Goal: Transaction & Acquisition: Download file/media

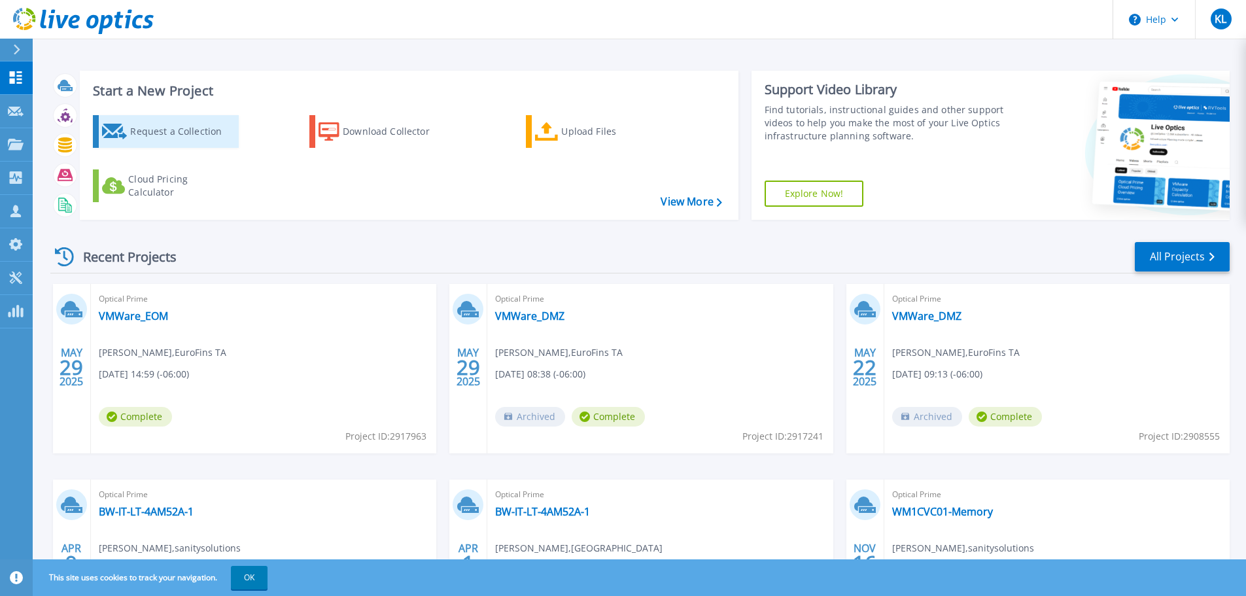
click at [182, 140] on div "Request a Collection" at bounding box center [182, 131] width 105 height 26
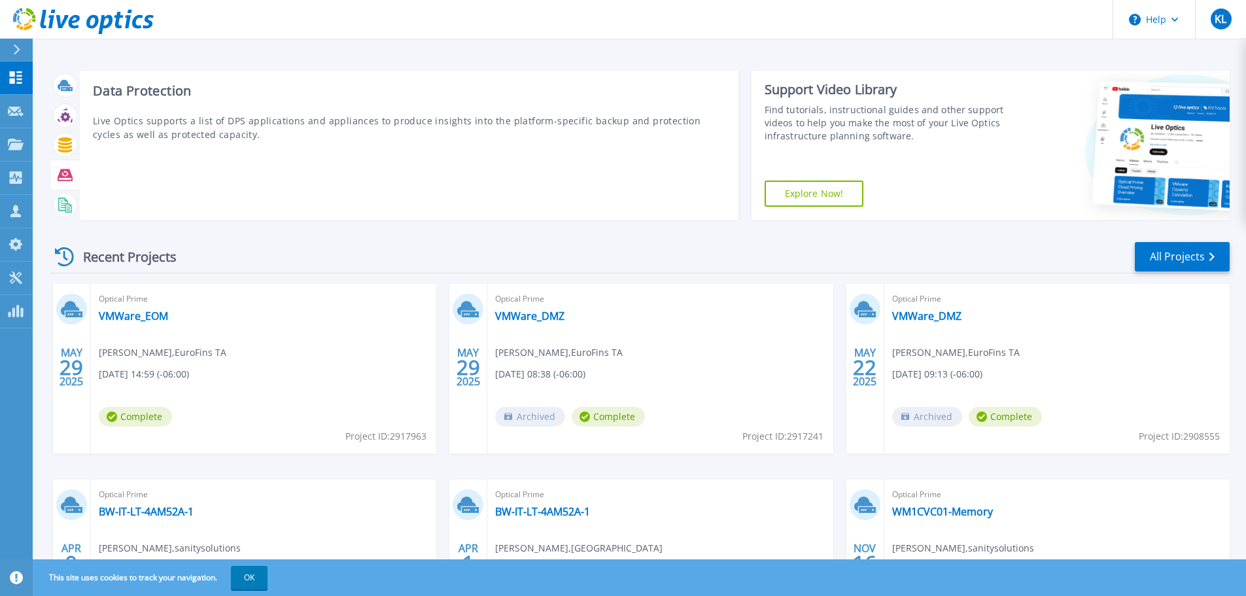
click at [62, 171] on icon at bounding box center [65, 175] width 15 height 12
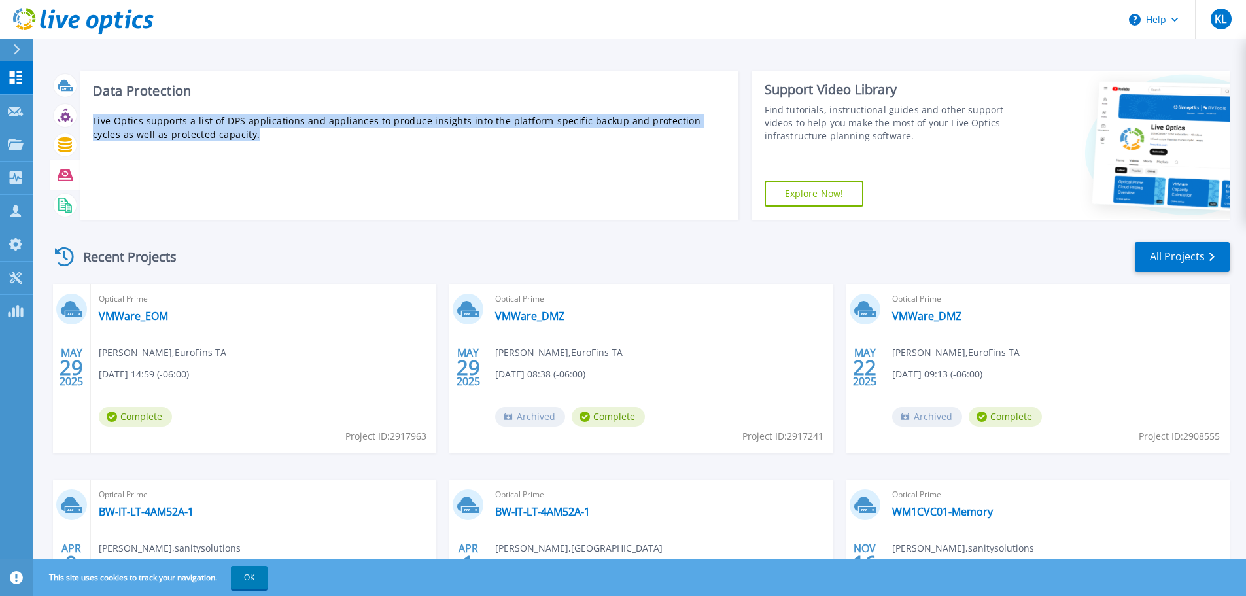
drag, startPoint x: 235, startPoint y: 132, endPoint x: 88, endPoint y: 113, distance: 148.4
click at [88, 113] on div "Data Protection Live Optics supports a list of DPS applications and appliances …" at bounding box center [409, 145] width 659 height 149
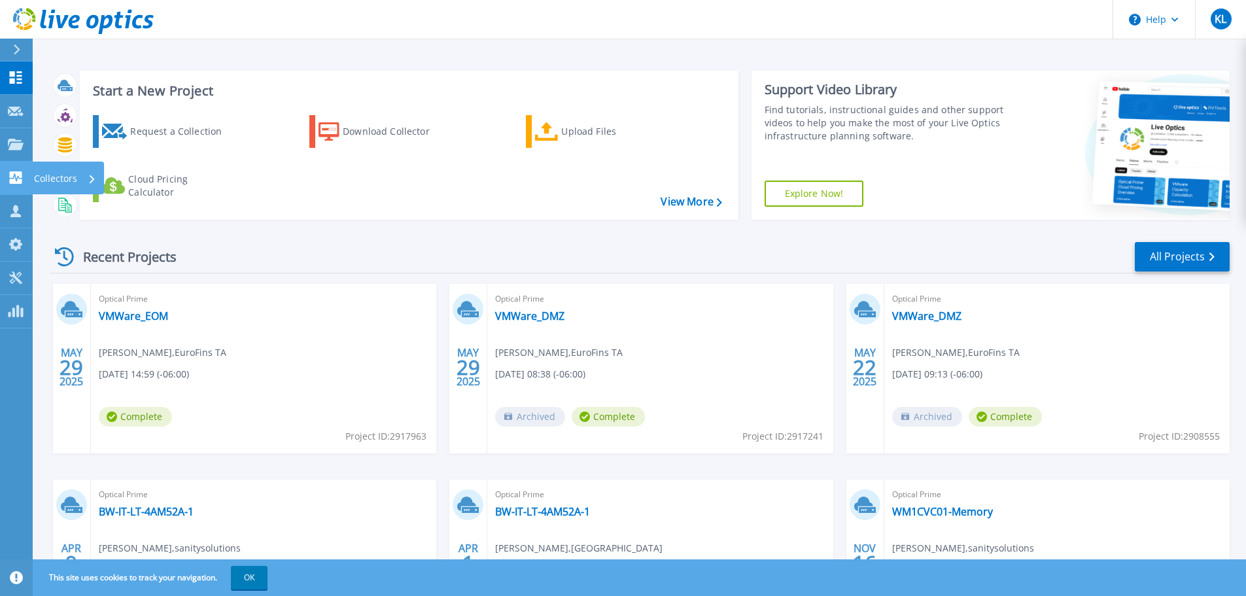
click at [48, 177] on p "Collectors" at bounding box center [55, 179] width 43 height 34
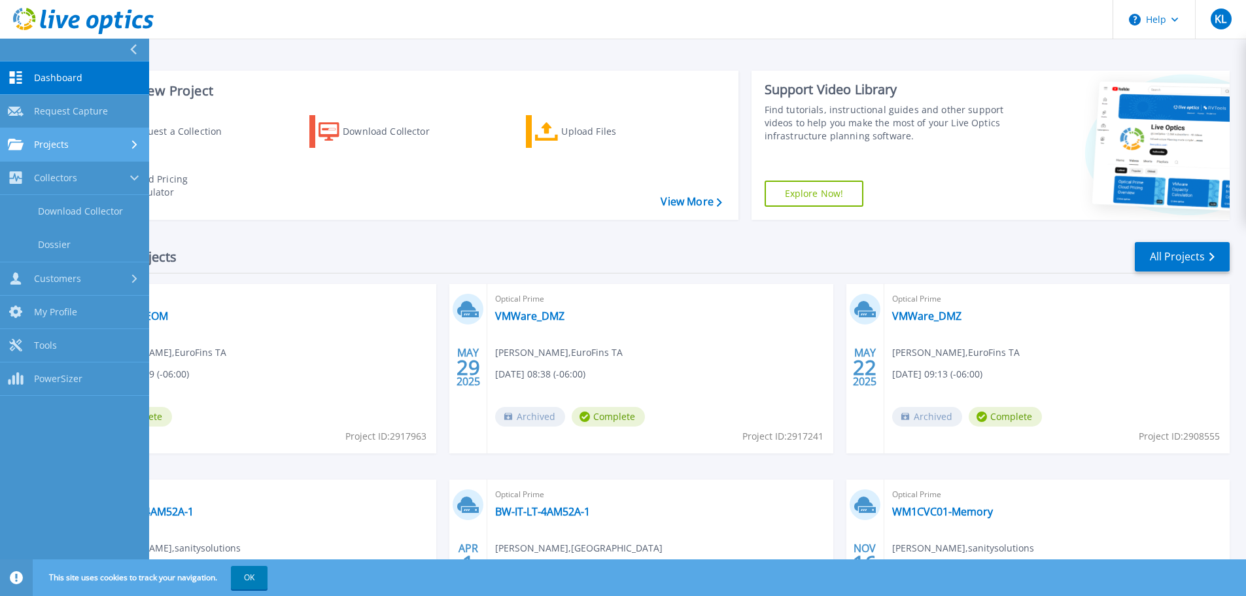
click at [84, 141] on div "Projects" at bounding box center [74, 145] width 133 height 12
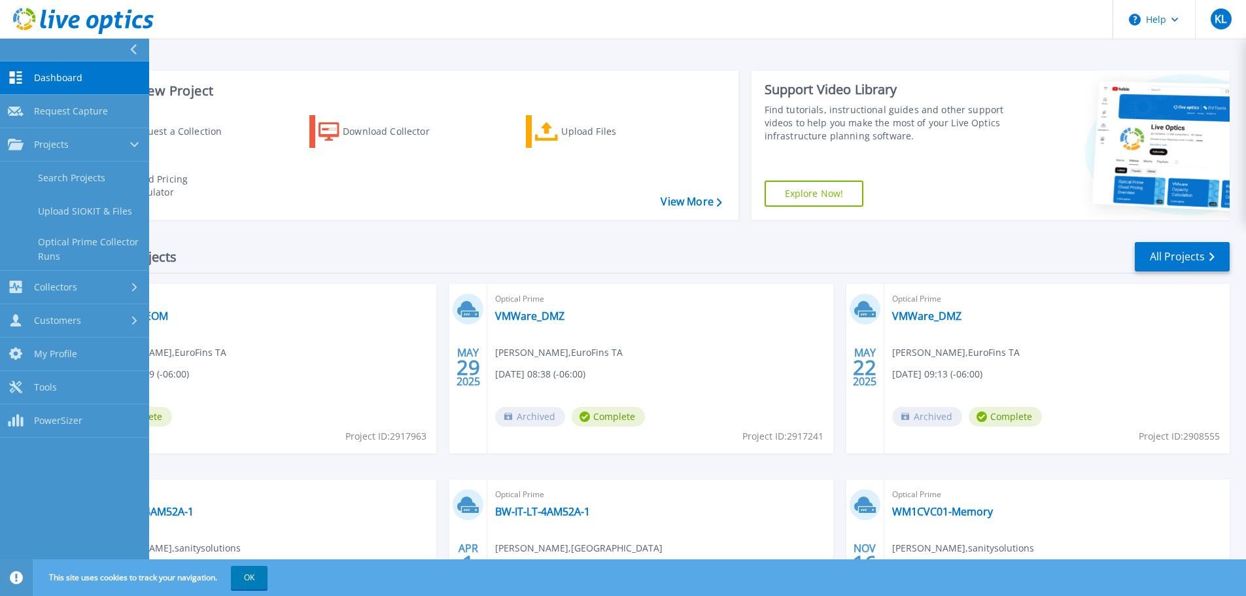
click at [71, 80] on span "Dashboard" at bounding box center [58, 78] width 48 height 12
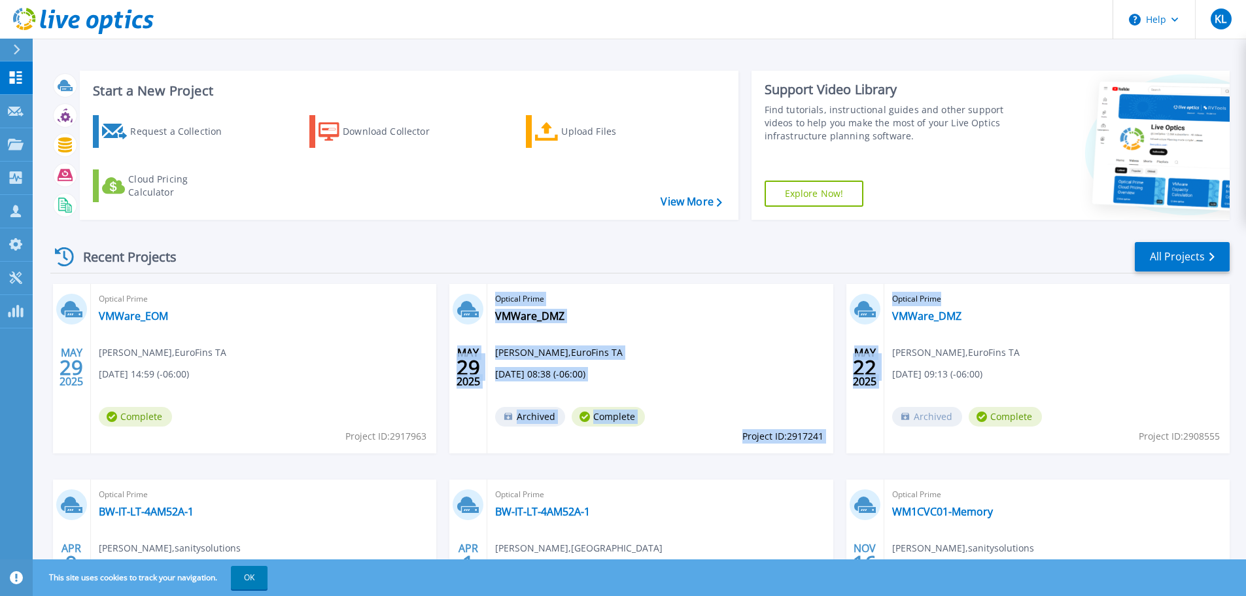
drag, startPoint x: 446, startPoint y: 275, endPoint x: 1229, endPoint y: 436, distance: 799.2
click at [1229, 436] on div "Recent Projects All Projects MAY 29 2025 Optical Prime VMWare_EOM Jeff Woodruff…" at bounding box center [639, 457] width 1179 height 455
click at [1229, 436] on div "Optical Prime VMWare_DMZ Jeff Woodruff , EuroFins TA 05/22/2025, 09:13 (-06:00)…" at bounding box center [1056, 368] width 345 height 169
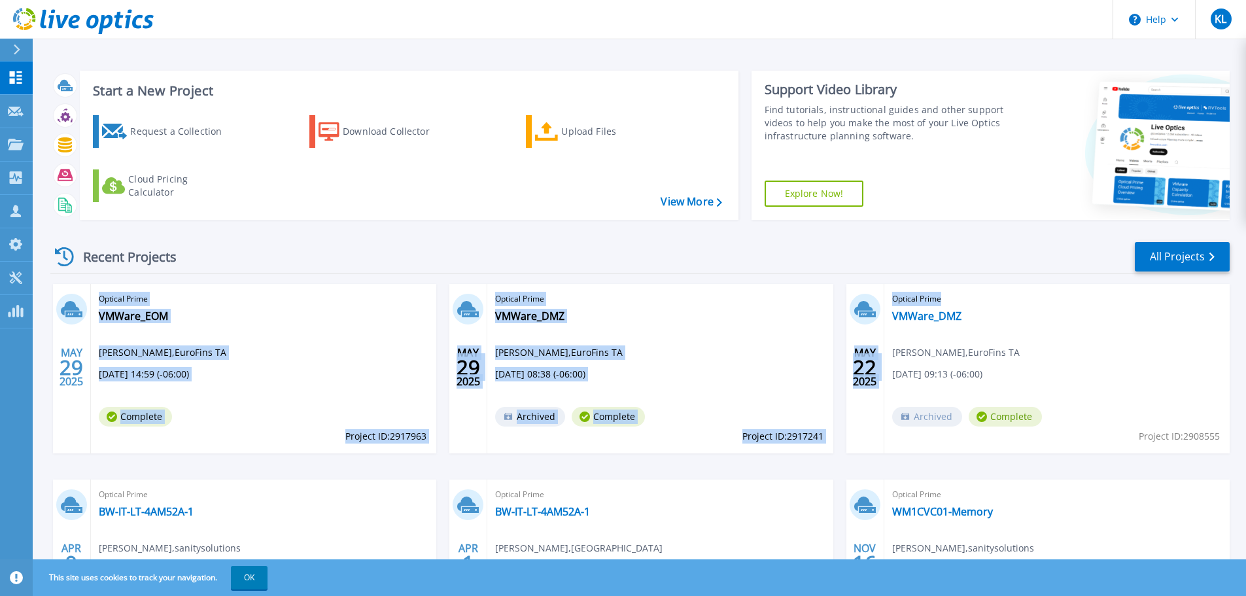
drag, startPoint x: 1117, startPoint y: 431, endPoint x: 94, endPoint y: 300, distance: 1031.2
click at [94, 300] on div "MAY 29 2025 Optical Prime VMWare_EOM Jeff Woodruff , EuroFins TA 05/29/2025, 14…" at bounding box center [635, 479] width 1190 height 391
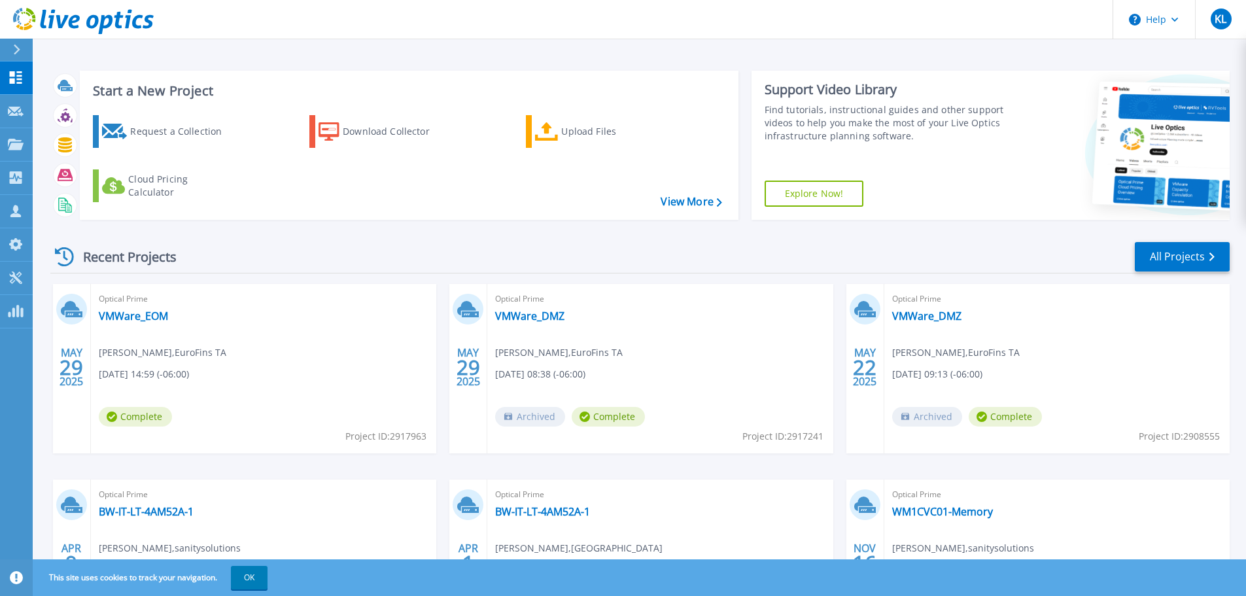
click at [218, 250] on div "Recent Projects All Projects" at bounding box center [639, 257] width 1179 height 33
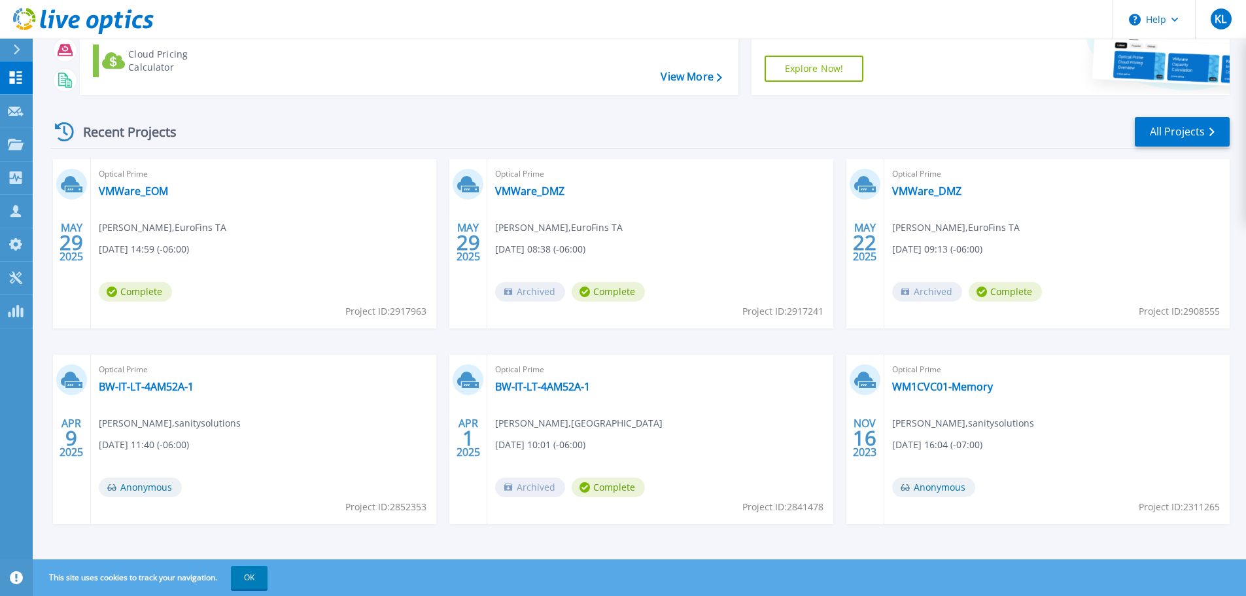
scroll to position [129, 0]
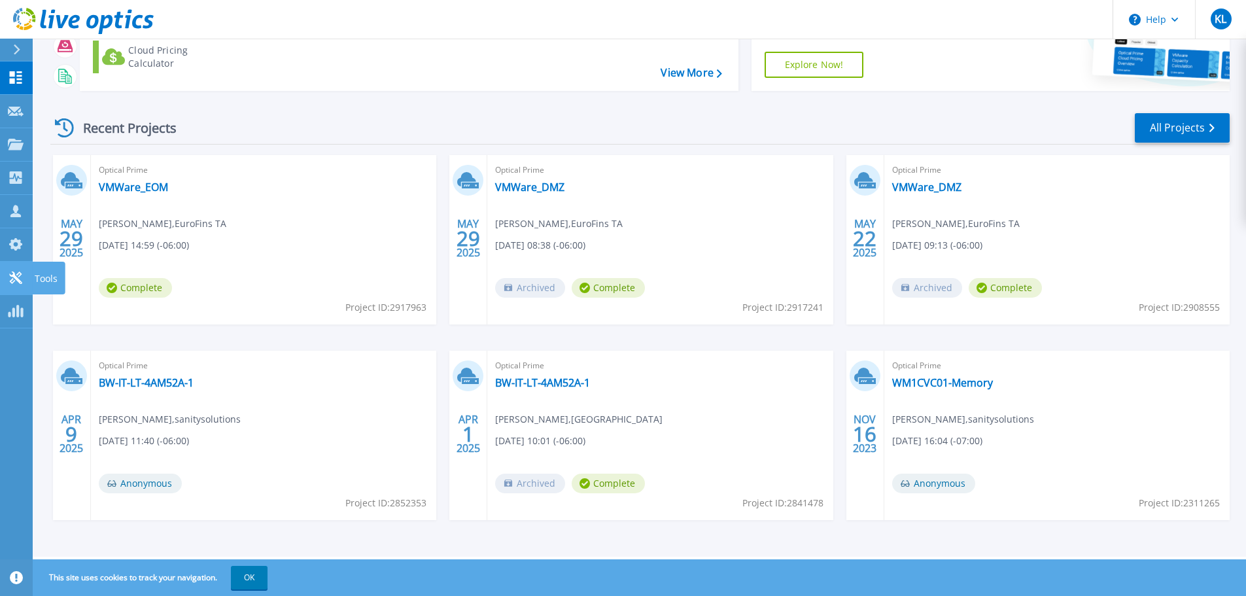
click at [18, 277] on icon at bounding box center [16, 277] width 16 height 12
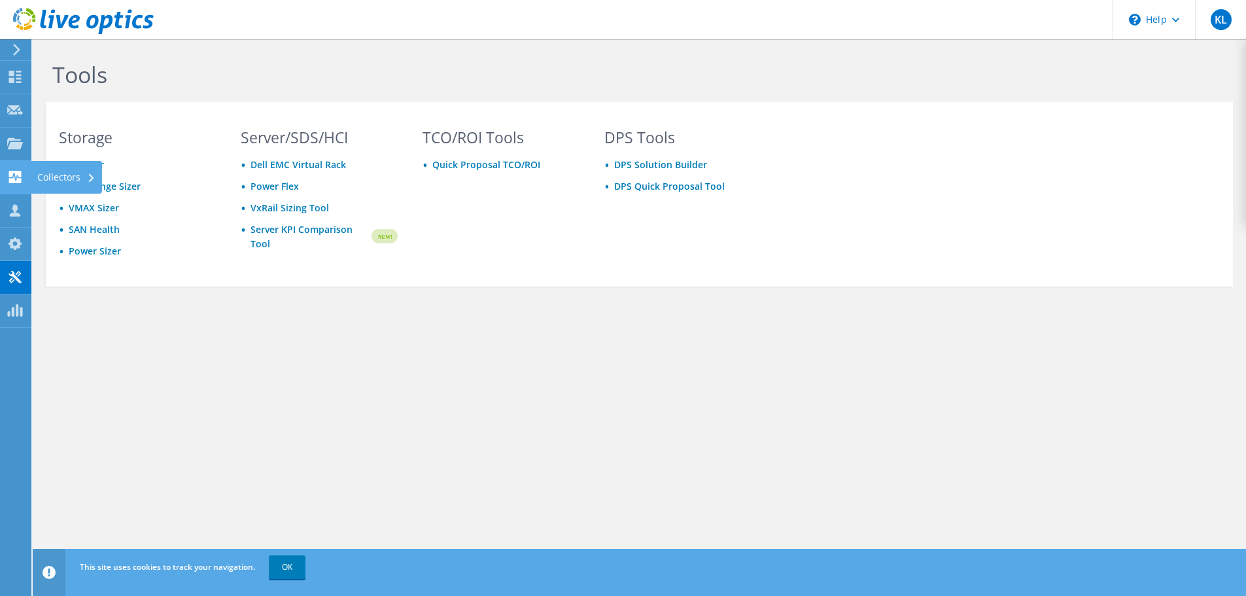
click at [50, 179] on div "Collectors" at bounding box center [66, 177] width 71 height 33
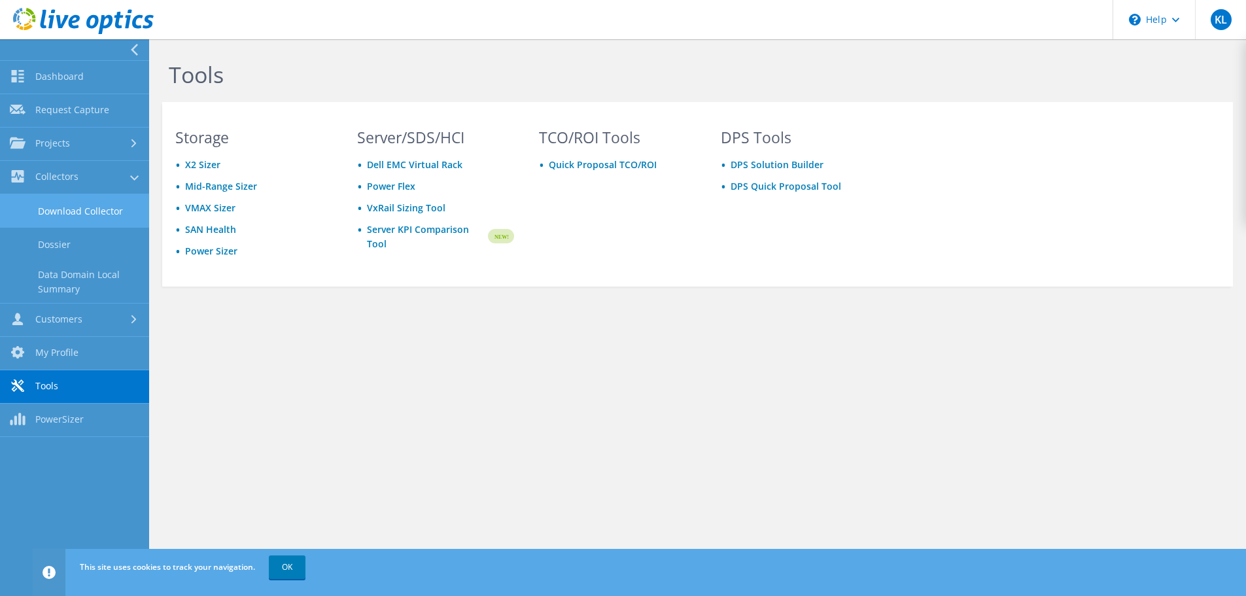
click at [57, 213] on link "Download Collector" at bounding box center [74, 210] width 149 height 33
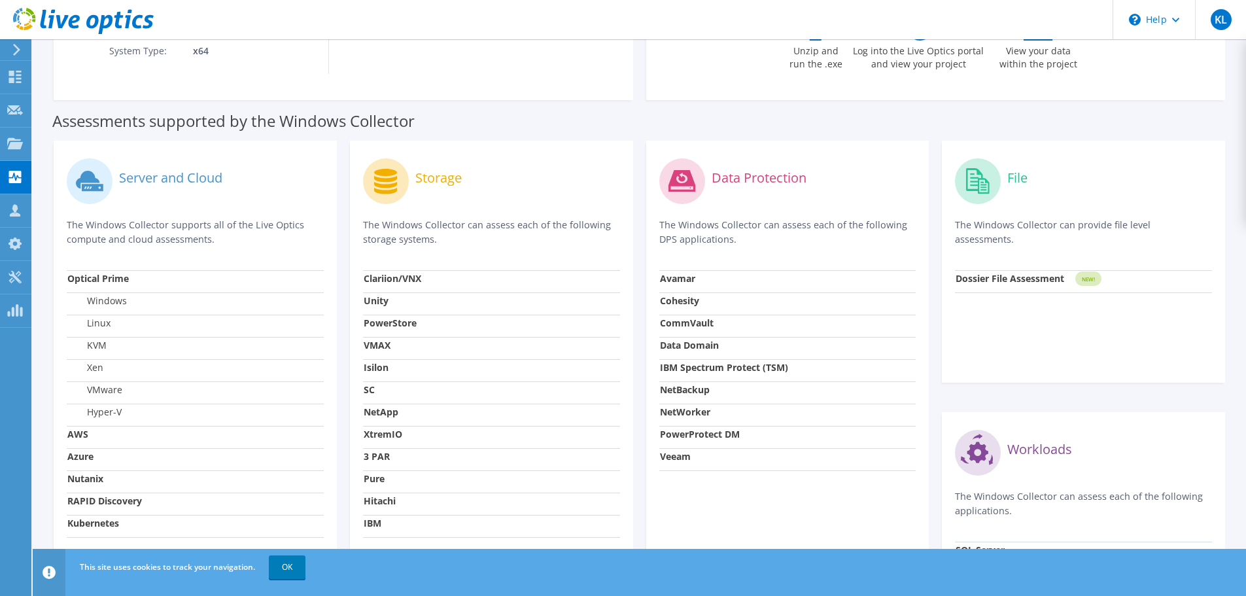
scroll to position [327, 0]
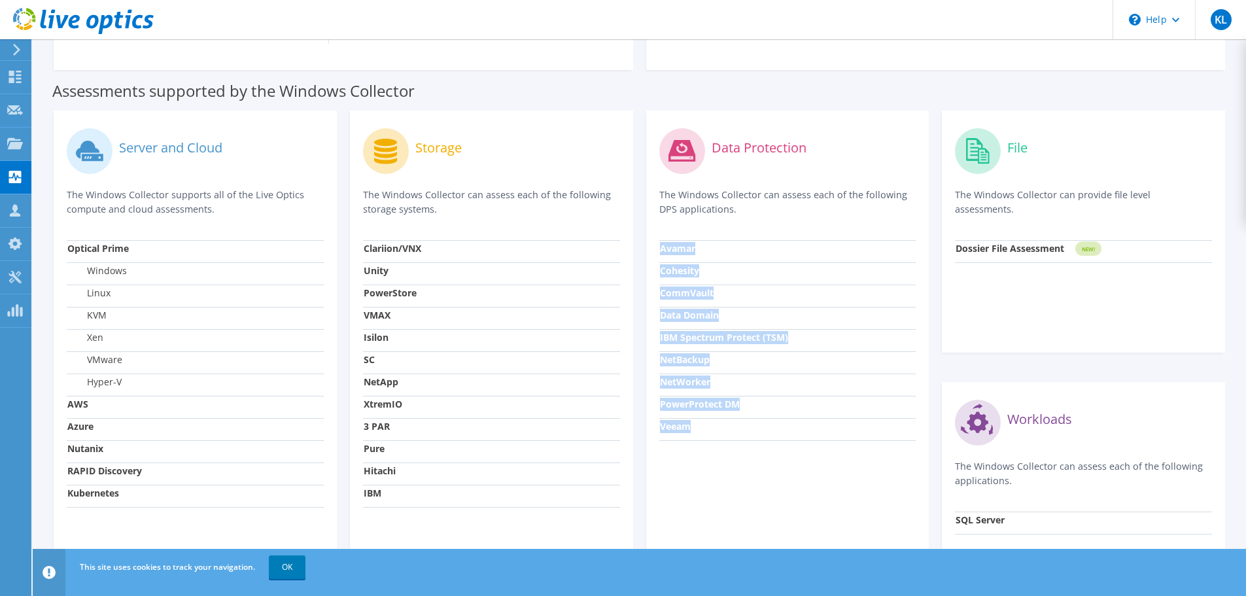
drag, startPoint x: 663, startPoint y: 245, endPoint x: 732, endPoint y: 434, distance: 201.3
click at [732, 434] on tbody "Avamar Cohesity CommVault Data Domain IBM Spectrum Protect (TSM) NetBackup NetW…" at bounding box center [787, 340] width 257 height 200
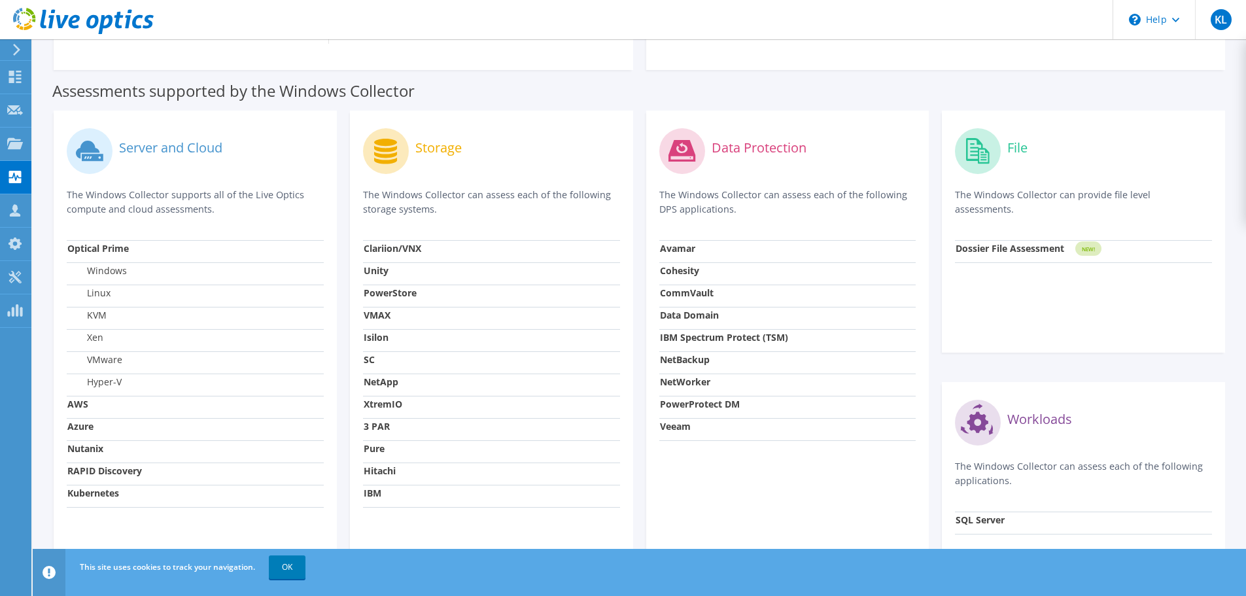
click at [732, 434] on td "Veeam" at bounding box center [787, 429] width 257 height 22
drag, startPoint x: 659, startPoint y: 198, endPoint x: 818, endPoint y: 441, distance: 291.2
click at [818, 441] on div "Data Protection The Windows Collector can assess each of the following DPS appl…" at bounding box center [787, 367] width 283 height 513
click at [816, 462] on div "Data Protection The Windows Collector can assess each of the following DPS appl…" at bounding box center [787, 367] width 283 height 513
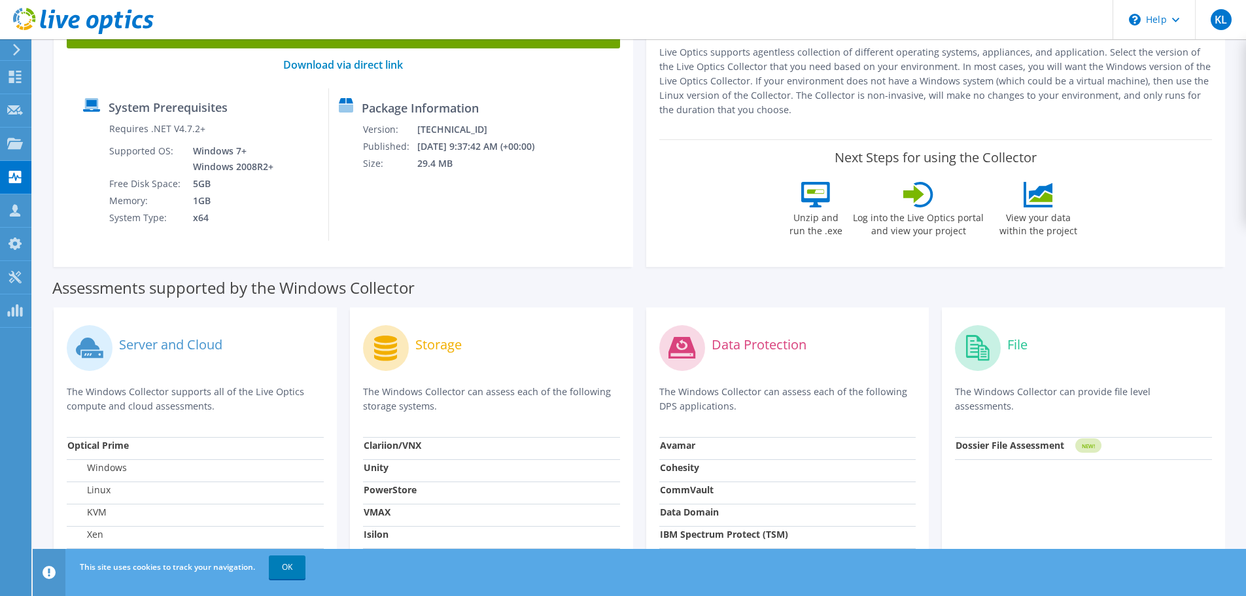
scroll to position [29, 0]
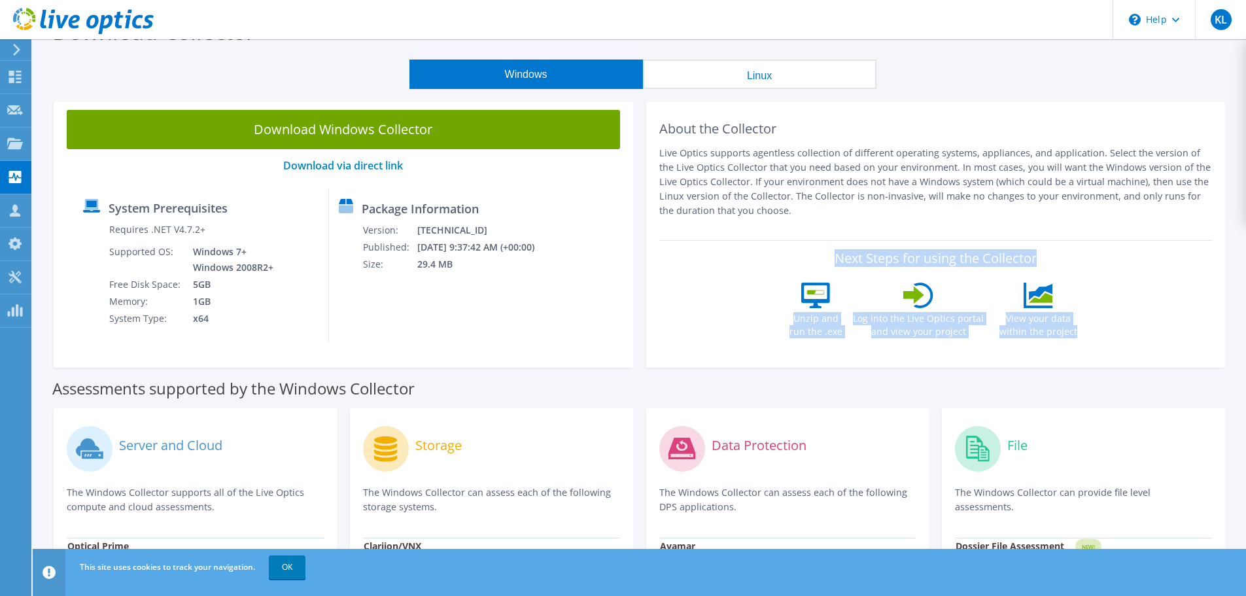
drag, startPoint x: 657, startPoint y: 258, endPoint x: 1184, endPoint y: 336, distance: 532.2
click at [1184, 336] on div "About the Collector Live Optics supports agentless collection of different oper…" at bounding box center [935, 232] width 579 height 271
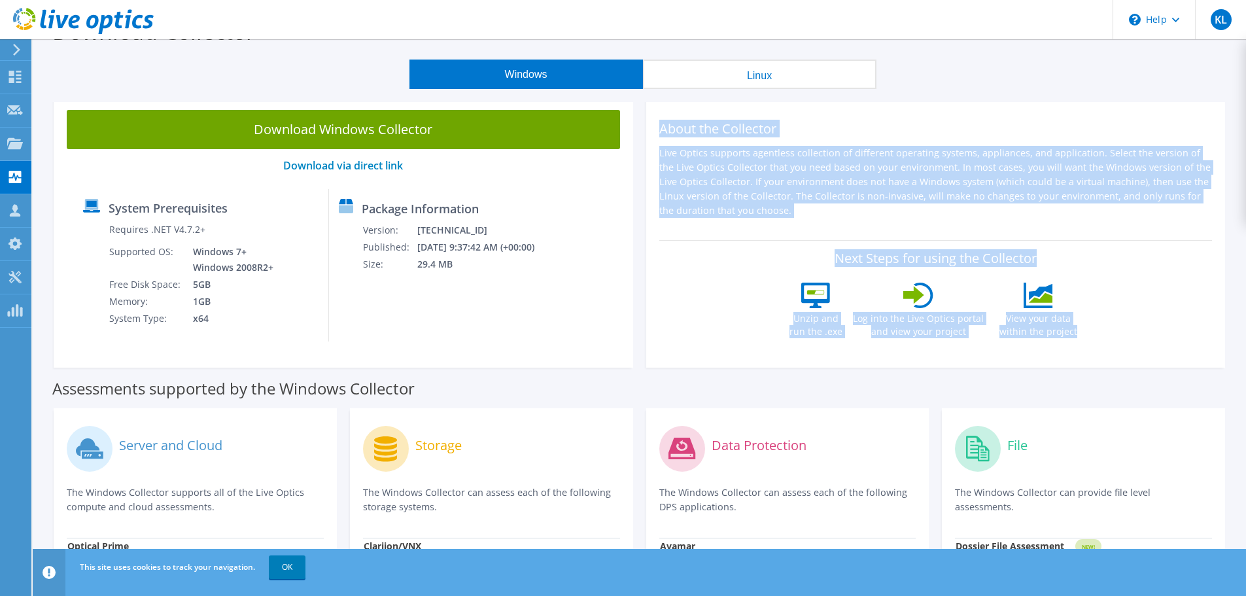
drag, startPoint x: 657, startPoint y: 126, endPoint x: 1211, endPoint y: 352, distance: 598.2
click at [1211, 352] on div "About the Collector Live Optics supports agentless collection of different oper…" at bounding box center [935, 232] width 579 height 271
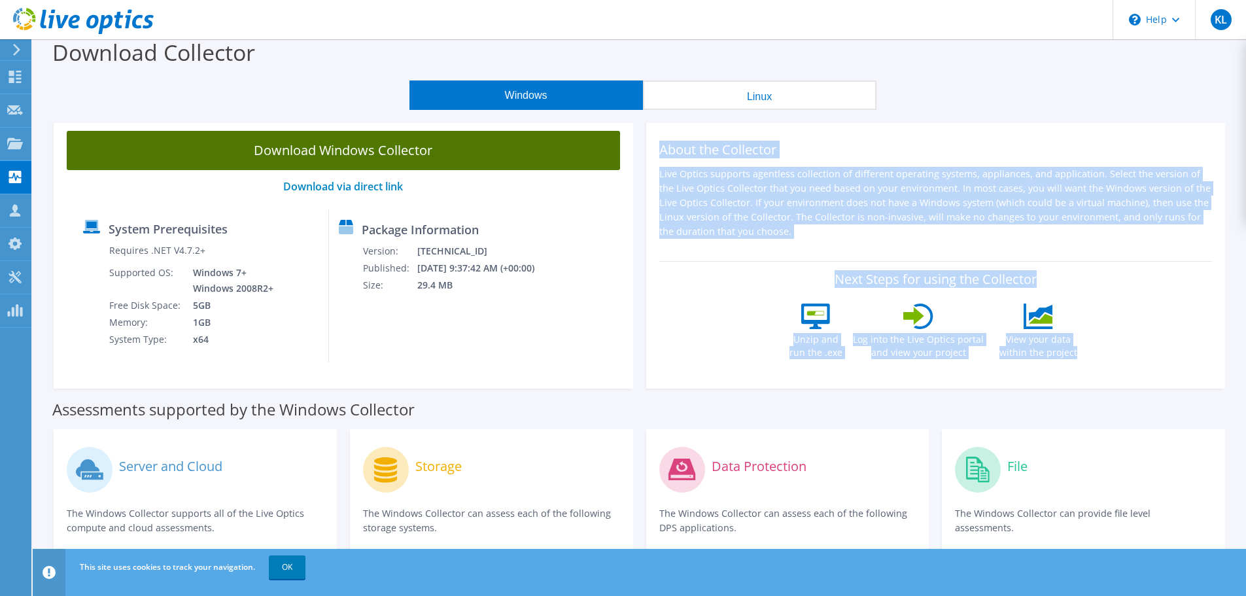
scroll to position [0, 0]
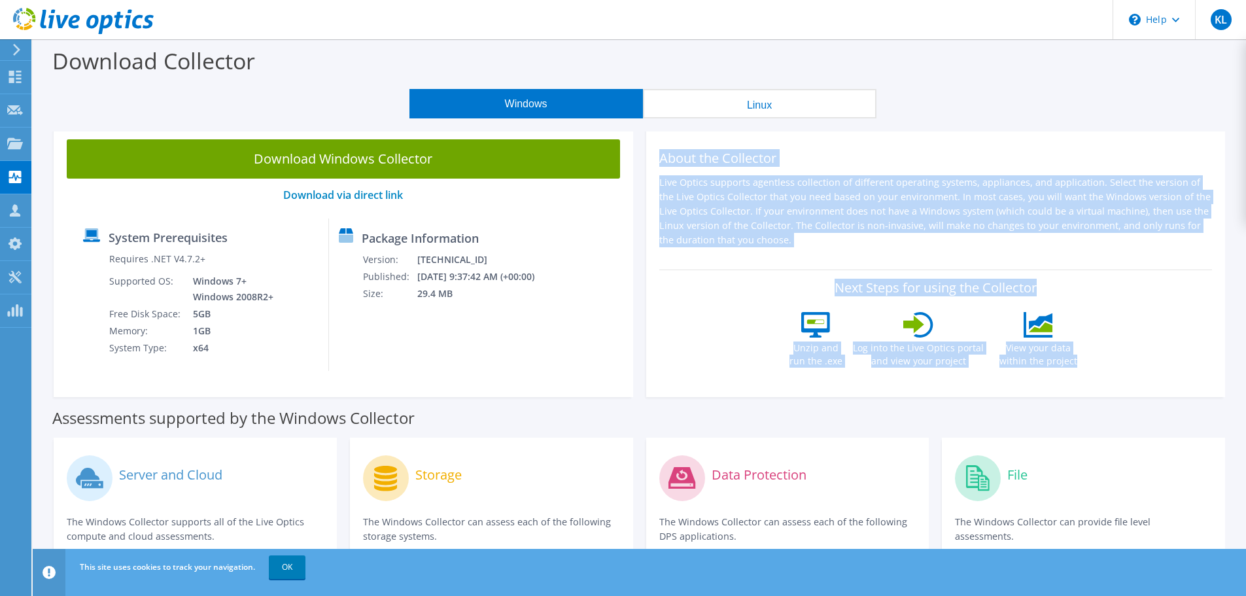
click at [693, 107] on button "Linux" at bounding box center [759, 103] width 233 height 29
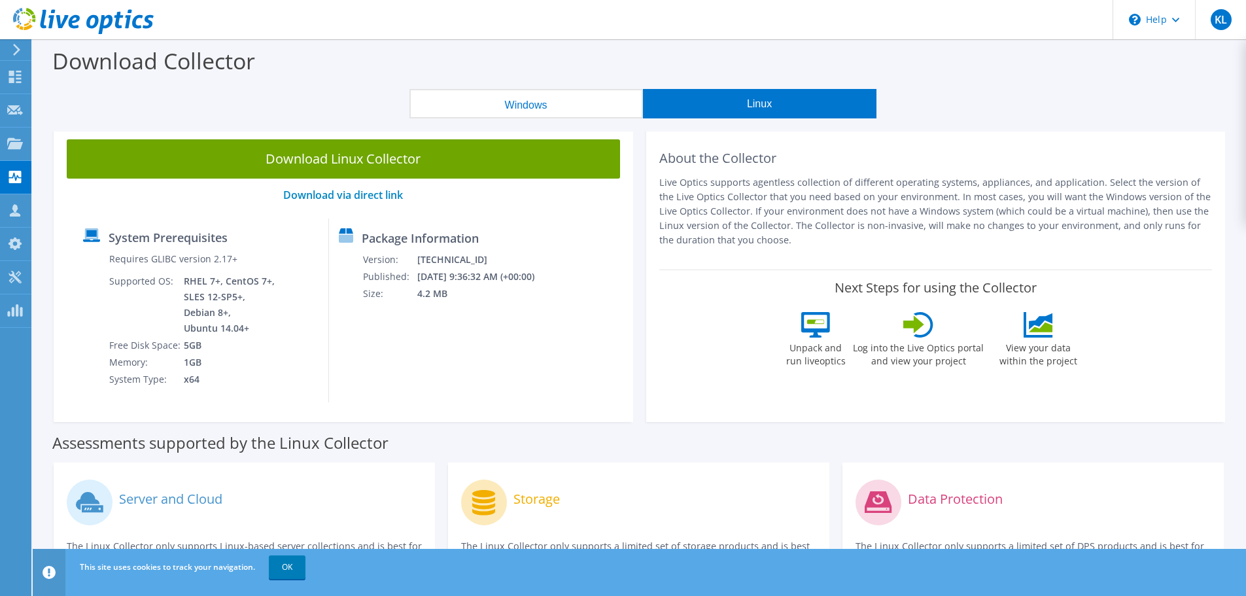
click at [527, 105] on button "Windows" at bounding box center [525, 103] width 233 height 29
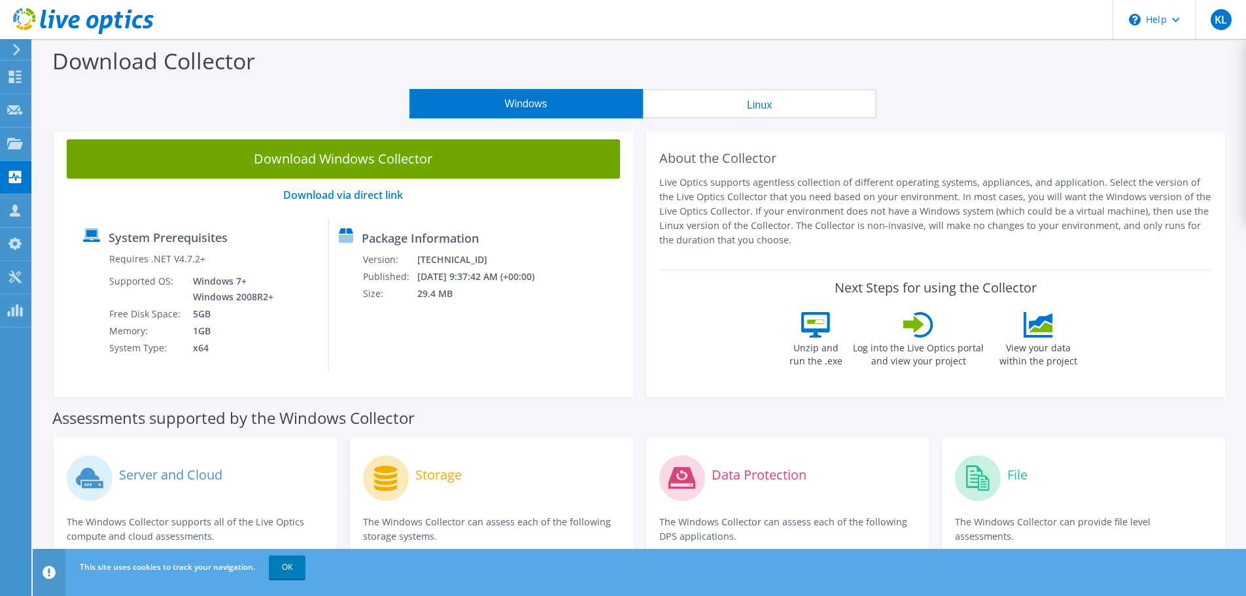
click at [215, 102] on div "Windows Linux" at bounding box center [643, 103] width 1194 height 29
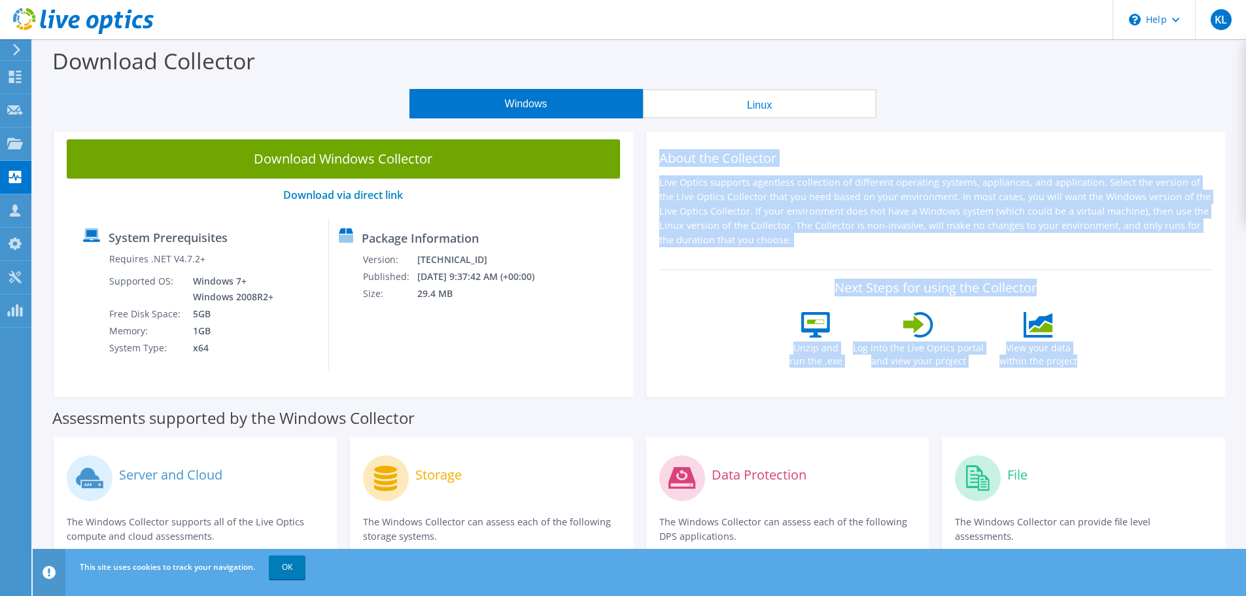
drag, startPoint x: 657, startPoint y: 151, endPoint x: 1089, endPoint y: 366, distance: 482.6
click at [1089, 366] on div "About the Collector Live Optics supports agentless collection of different oper…" at bounding box center [935, 261] width 579 height 271
click at [1089, 366] on div "Next Steps for using the Collector Unzip and run the .exe Log into the Live Opt…" at bounding box center [935, 326] width 553 height 114
